Goal: Information Seeking & Learning: Learn about a topic

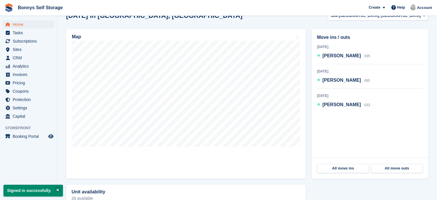
scroll to position [144, 0]
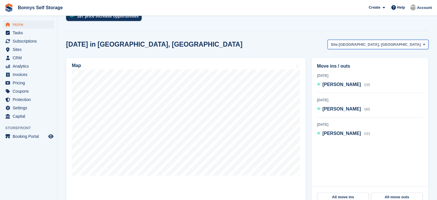
click at [392, 45] on span "[GEOGRAPHIC_DATA], [GEOGRAPHIC_DATA]" at bounding box center [380, 45] width 82 height 6
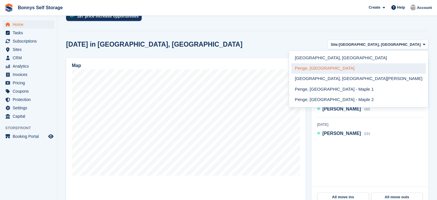
click at [385, 67] on link "Penge, [GEOGRAPHIC_DATA]" at bounding box center [359, 68] width 135 height 10
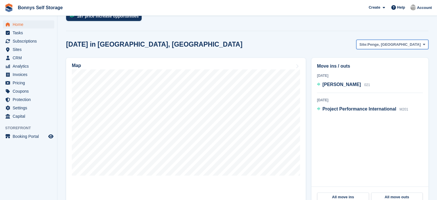
click at [383, 43] on span "Penge, [GEOGRAPHIC_DATA]" at bounding box center [394, 45] width 53 height 6
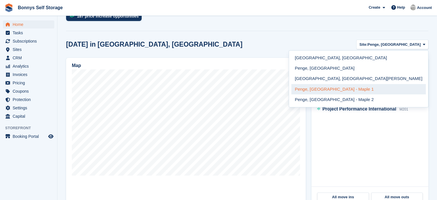
click at [374, 91] on link "Penge, [GEOGRAPHIC_DATA] - Maple 1" at bounding box center [359, 89] width 135 height 10
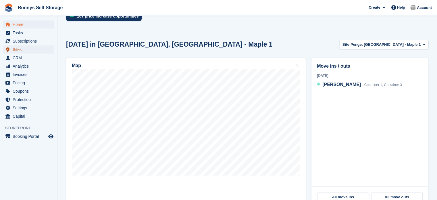
click at [26, 51] on span "Sites" at bounding box center [30, 49] width 35 height 8
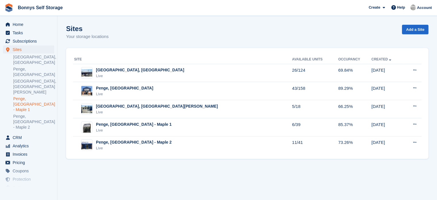
click at [28, 96] on link "Penge, [GEOGRAPHIC_DATA] - Maple 1" at bounding box center [33, 104] width 41 height 16
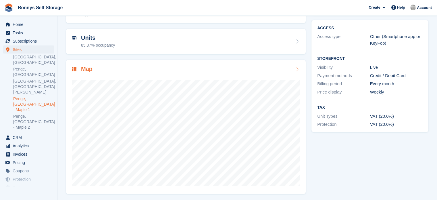
scroll to position [45, 0]
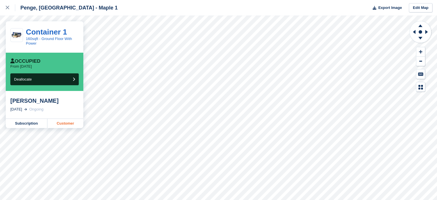
click at [57, 125] on link "Customer" at bounding box center [65, 123] width 36 height 9
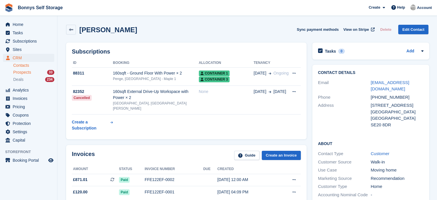
click at [31, 71] on div "Prospects 33" at bounding box center [33, 72] width 41 height 5
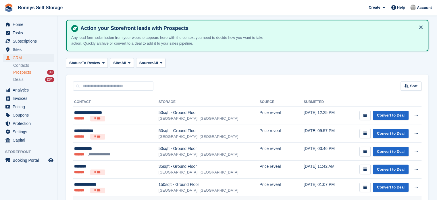
scroll to position [58, 0]
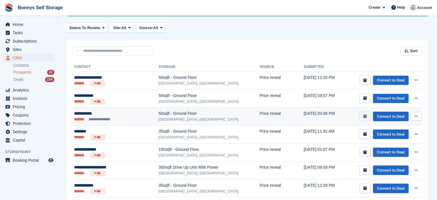
click at [366, 117] on icon "submit" at bounding box center [366, 116] width 4 height 4
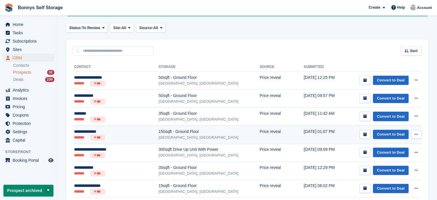
scroll to position [0, 0]
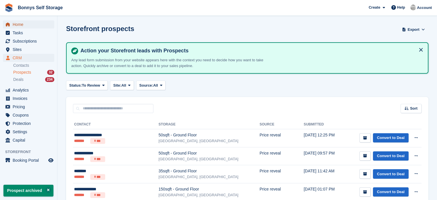
click at [20, 24] on span "Home" at bounding box center [30, 24] width 35 height 8
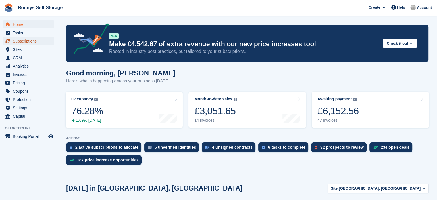
click at [23, 42] on span "Subscriptions" at bounding box center [30, 41] width 35 height 8
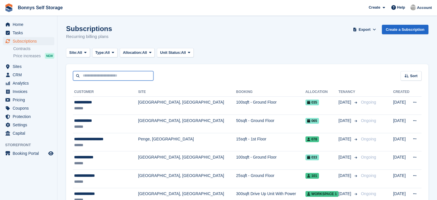
click at [138, 77] on input "text" at bounding box center [113, 75] width 81 height 9
type input "***"
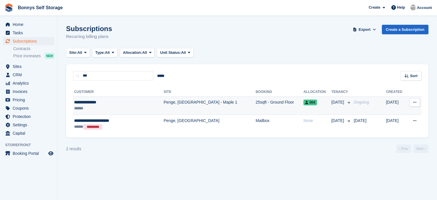
click at [222, 103] on td "Penge, [GEOGRAPHIC_DATA] - Maple 1" at bounding box center [210, 105] width 92 height 18
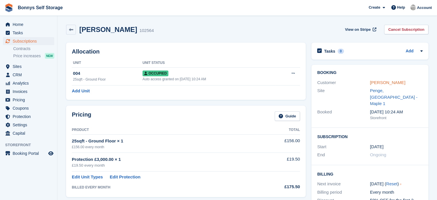
click at [378, 85] on link "[PERSON_NAME]" at bounding box center [387, 82] width 35 height 5
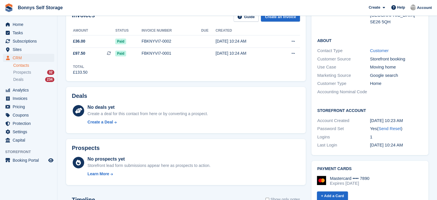
scroll to position [201, 0]
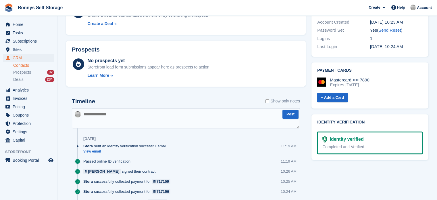
click at [193, 115] on textarea at bounding box center [186, 118] width 228 height 20
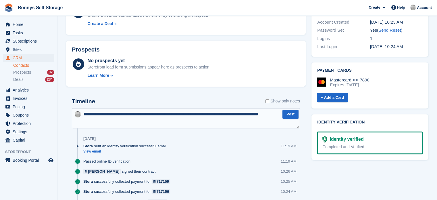
type textarea "**********"
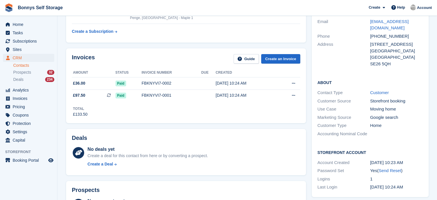
scroll to position [0, 0]
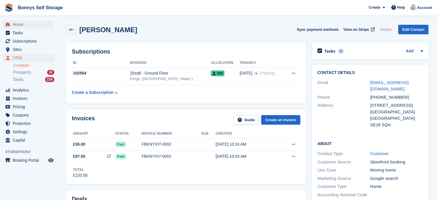
click at [18, 22] on span "Home" at bounding box center [30, 24] width 35 height 8
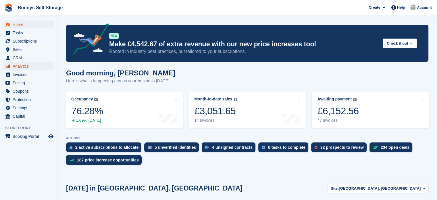
click at [19, 68] on span "Analytics" at bounding box center [30, 66] width 35 height 8
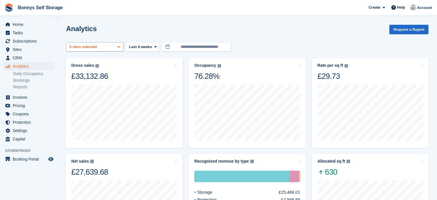
click at [112, 48] on div "[GEOGRAPHIC_DATA], [GEOGRAPHIC_DATA] 2 sites selected 3 sites selected 4 sites …" at bounding box center [95, 46] width 58 height 9
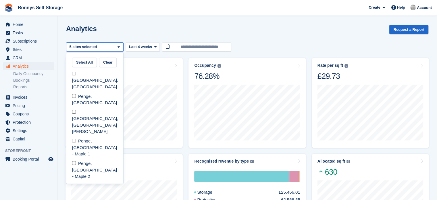
click at [142, 27] on div "Analytics Request a Report" at bounding box center [247, 33] width 363 height 16
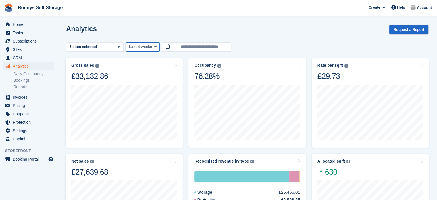
click at [146, 47] on span "Last 4 weeks" at bounding box center [140, 47] width 23 height 6
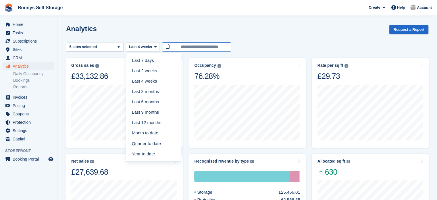
click at [190, 47] on input "**********" at bounding box center [196, 46] width 69 height 9
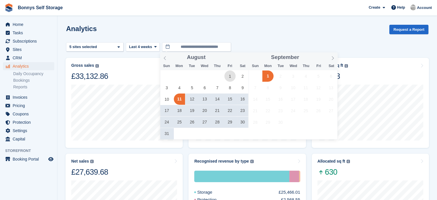
click at [230, 75] on span "1" at bounding box center [230, 75] width 11 height 11
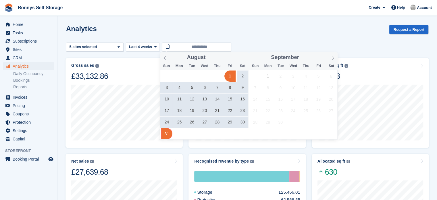
click at [167, 130] on span "31" at bounding box center [166, 133] width 11 height 11
type input "**********"
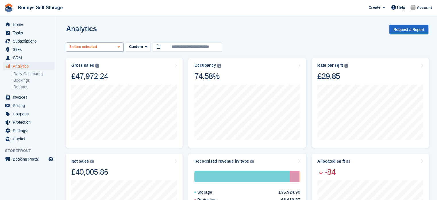
click at [113, 49] on div "Great Yarmouth, Norfolk 2 sites selected 3 sites selected 4 sites selected 5 si…" at bounding box center [95, 46] width 58 height 9
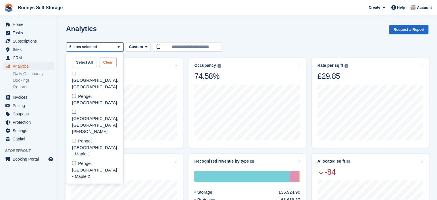
click at [109, 60] on button "Clear" at bounding box center [108, 62] width 18 height 9
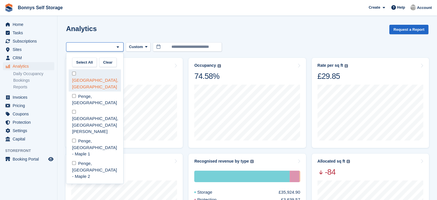
click at [80, 73] on div "[GEOGRAPHIC_DATA], [GEOGRAPHIC_DATA]" at bounding box center [95, 80] width 52 height 22
select select "****"
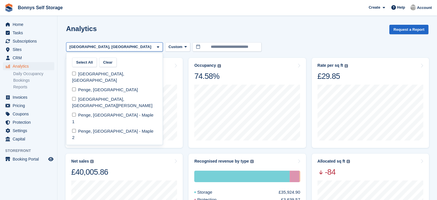
click at [289, 26] on div "Analytics Request a Report" at bounding box center [247, 33] width 363 height 16
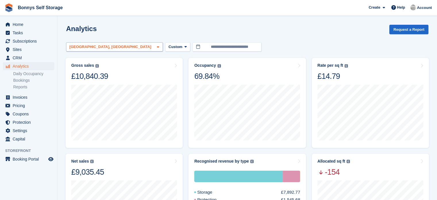
click at [157, 47] on icon at bounding box center [158, 47] width 2 height 4
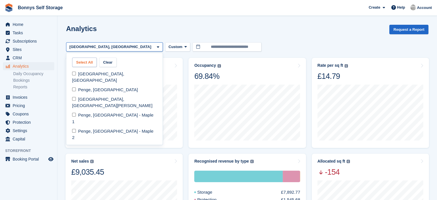
click at [85, 61] on button "Select All" at bounding box center [84, 62] width 25 height 9
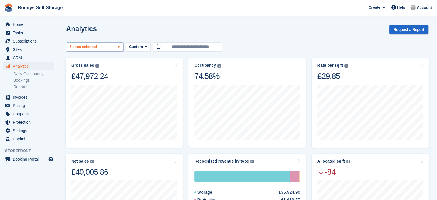
click at [116, 49] on div "Great Yarmouth, Norfolk 2 sites selected 3 sites selected 4 sites selected 5 si…" at bounding box center [95, 46] width 58 height 9
click at [144, 47] on span at bounding box center [146, 47] width 5 height 5
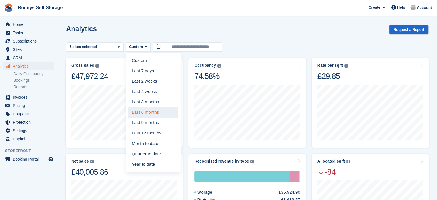
click at [140, 114] on link "Last 6 months" at bounding box center [154, 112] width 50 height 10
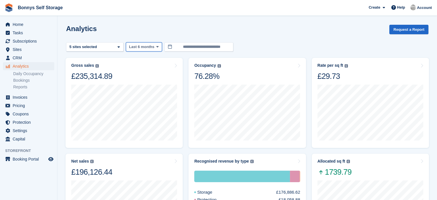
click at [142, 43] on button "Last 6 months" at bounding box center [144, 46] width 36 height 9
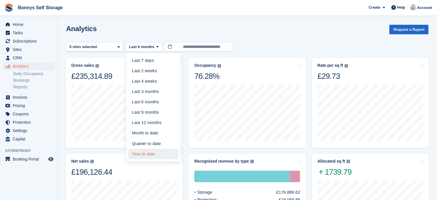
click at [139, 154] on link "Year to date" at bounding box center [154, 154] width 50 height 10
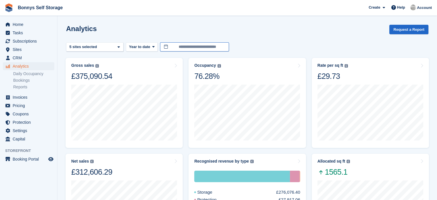
click at [145, 50] on button "Year to date" at bounding box center [142, 46] width 32 height 9
click at [140, 49] on span "Custom" at bounding box center [136, 47] width 14 height 6
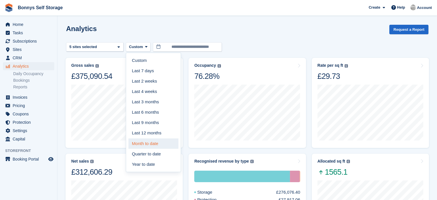
click at [142, 142] on link "Month to date" at bounding box center [154, 143] width 50 height 10
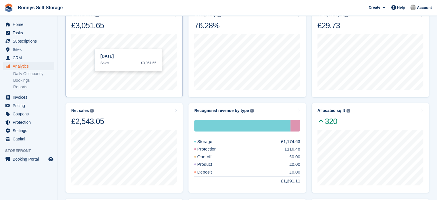
scroll to position [58, 0]
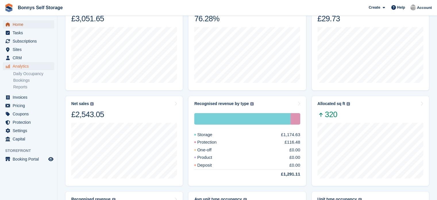
click at [15, 25] on span "Home" at bounding box center [30, 24] width 35 height 8
